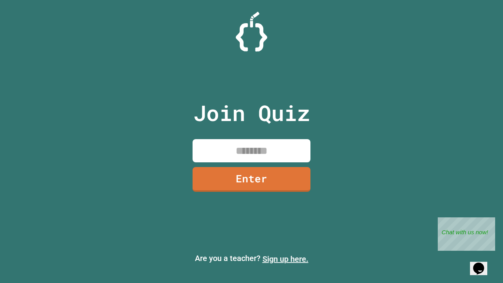
click at [285, 259] on link "Sign up here." at bounding box center [285, 258] width 46 height 9
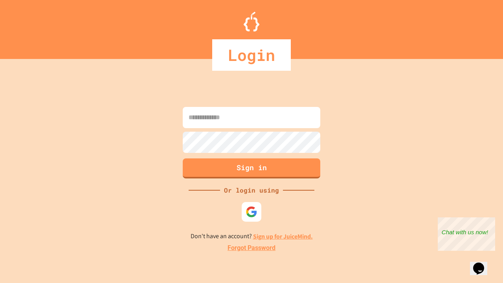
click at [251, 248] on link "Forgot Password" at bounding box center [251, 247] width 48 height 9
